Goal: Information Seeking & Learning: Learn about a topic

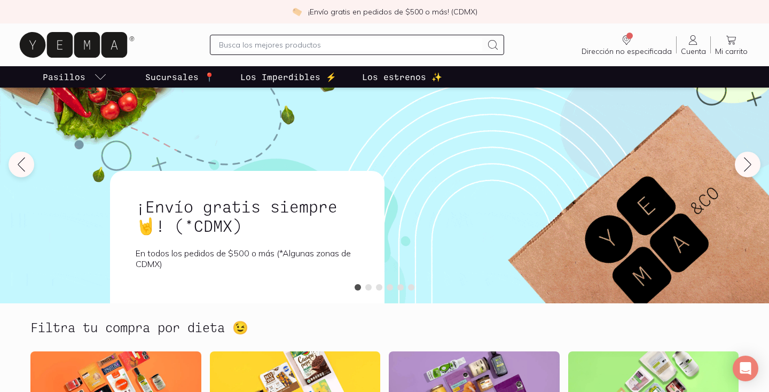
scroll to position [65, 0]
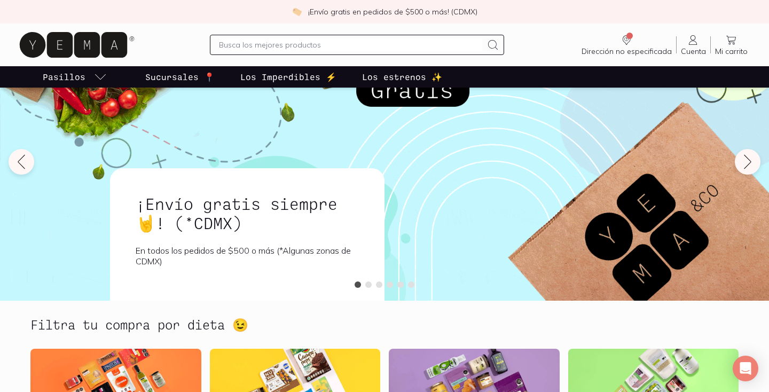
click at [697, 40] on icon at bounding box center [693, 40] width 13 height 13
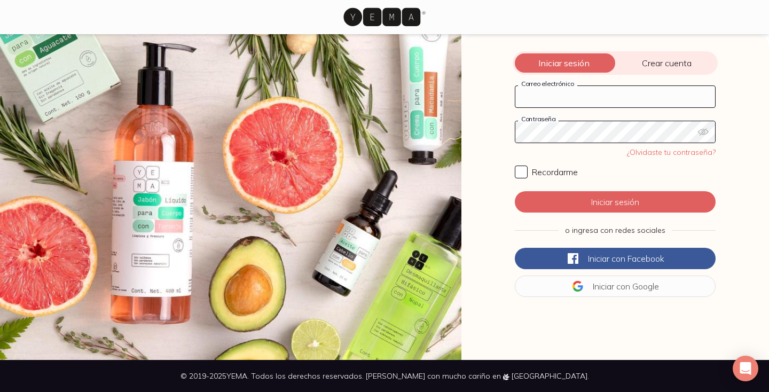
click at [576, 104] on input "Correo electrónico" at bounding box center [615, 96] width 200 height 21
type input "[EMAIL_ADDRESS][DOMAIN_NAME]"
click at [616, 290] on span "Iniciar con" at bounding box center [611, 286] width 37 height 11
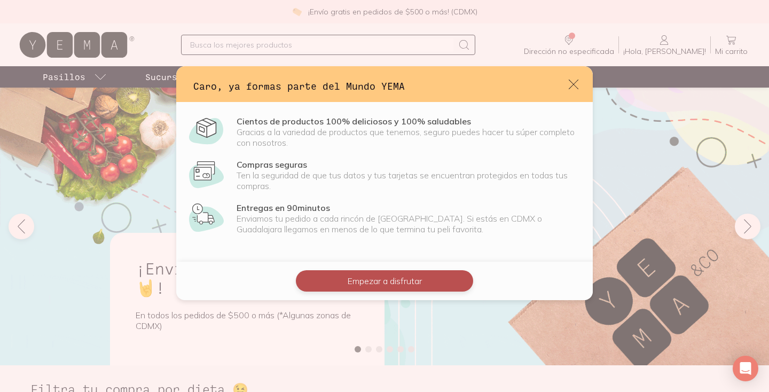
click at [409, 282] on button "Empezar a disfrutar" at bounding box center [384, 280] width 177 height 21
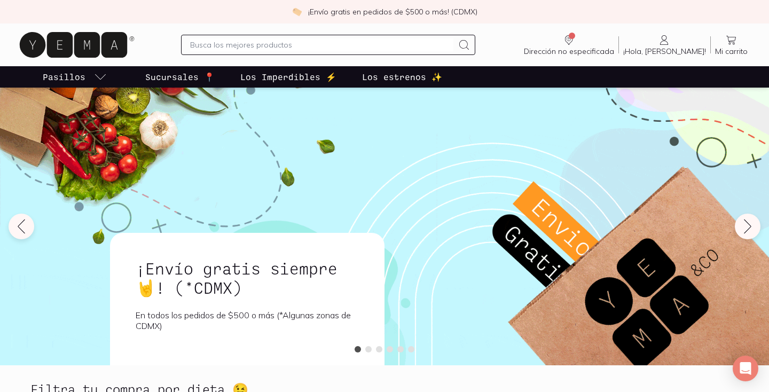
click at [364, 46] on input "text" at bounding box center [321, 44] width 263 height 13
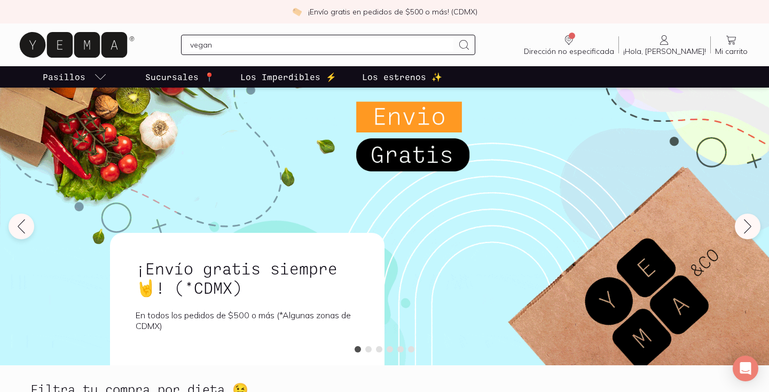
type input "vegano"
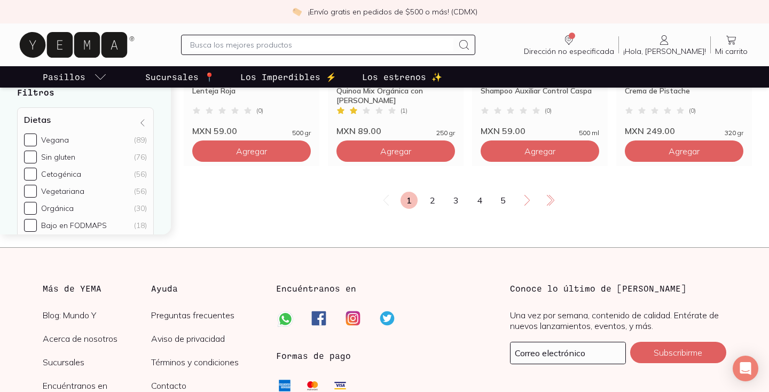
scroll to position [1913, 0]
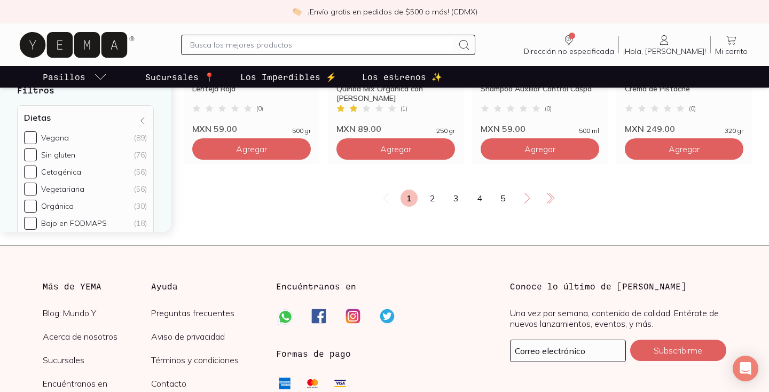
click at [432, 202] on link "2" at bounding box center [432, 198] width 17 height 17
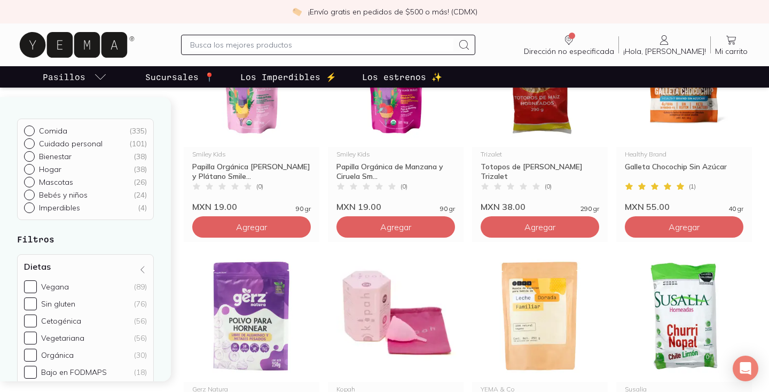
scroll to position [1455, 0]
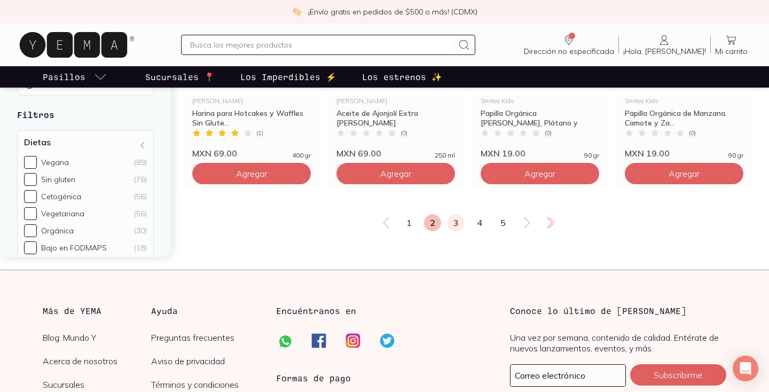
click at [452, 221] on link "3" at bounding box center [455, 222] width 17 height 17
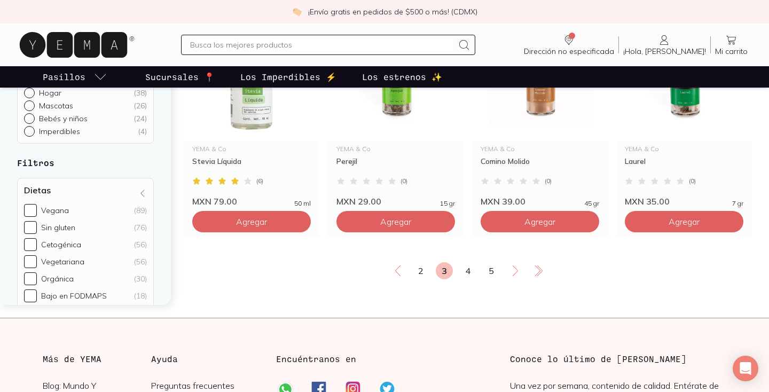
scroll to position [1834, 0]
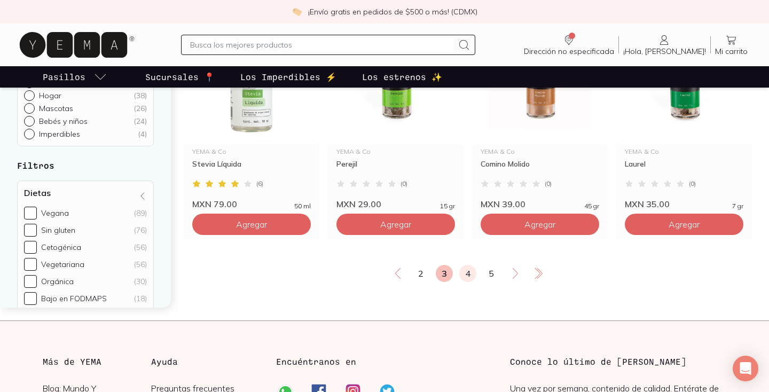
click at [471, 274] on link "4" at bounding box center [467, 273] width 17 height 17
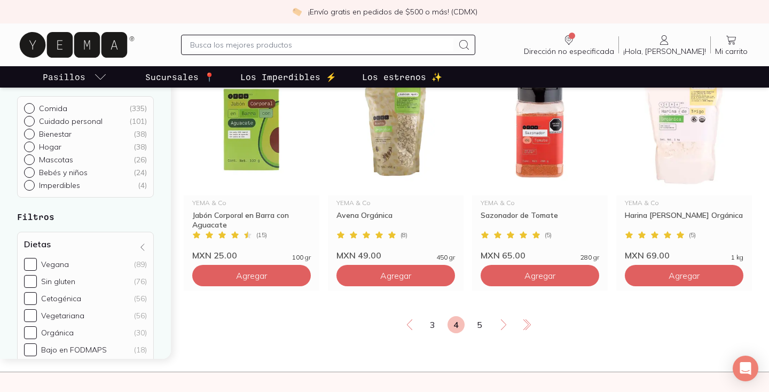
scroll to position [1803, 0]
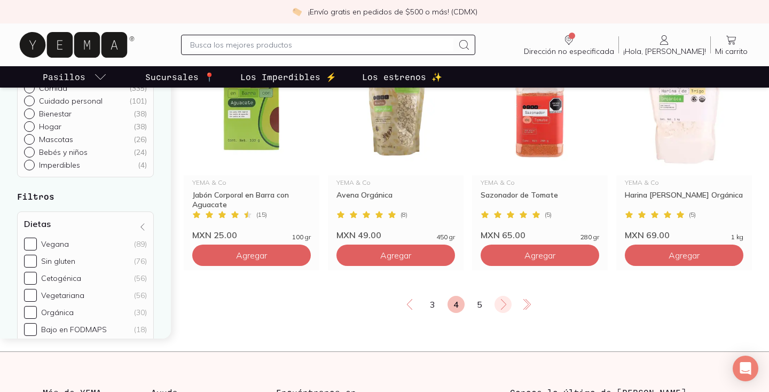
click at [503, 299] on icon at bounding box center [503, 304] width 13 height 13
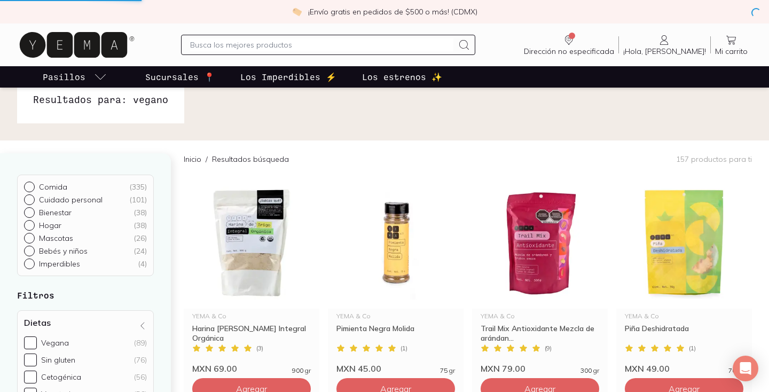
scroll to position [0, 0]
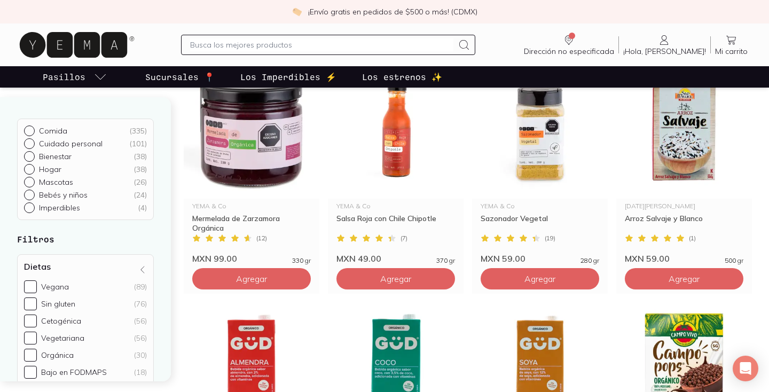
scroll to position [841, 0]
